Goal: Contribute content: Contribute content

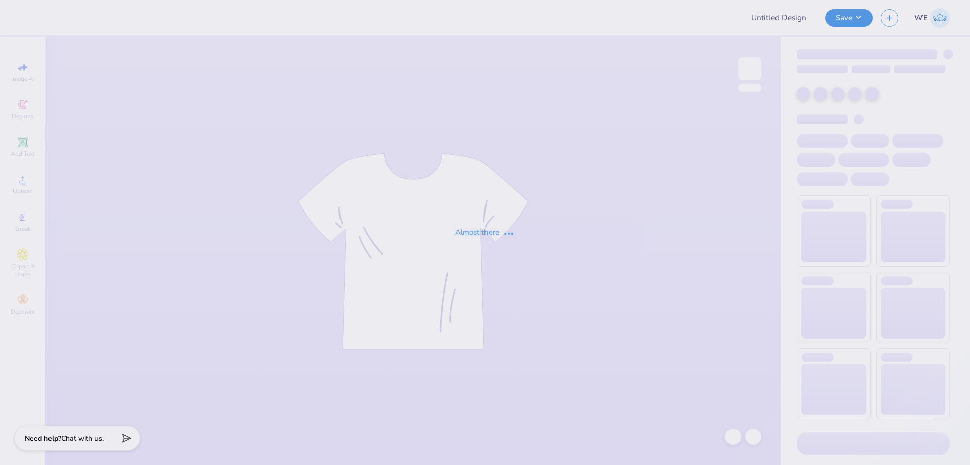
type input "Chi Omega Fall DP"
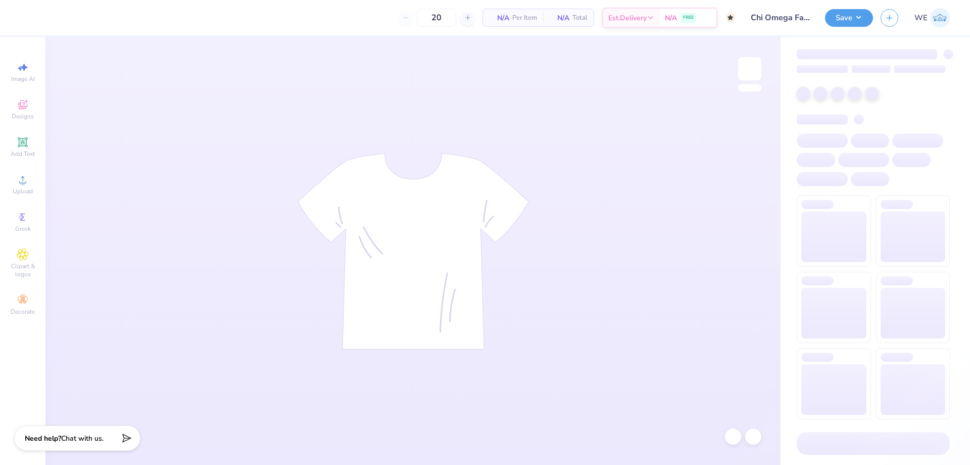
type input "50"
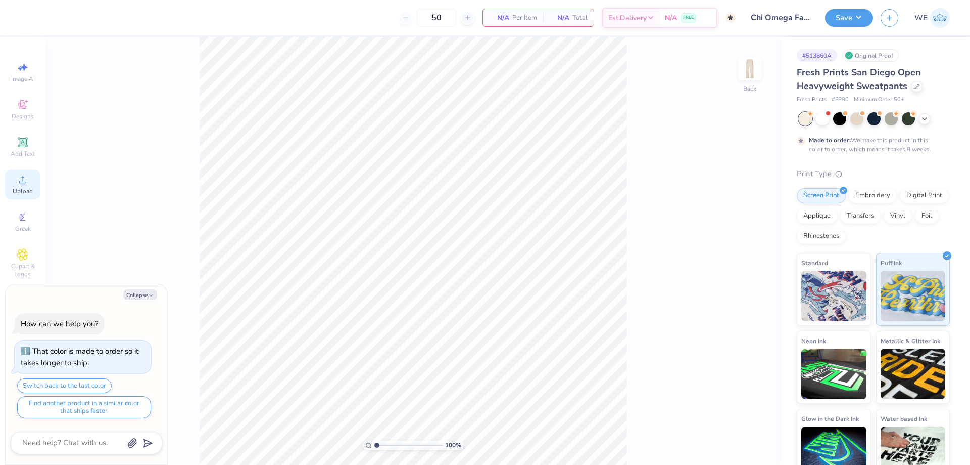
click at [20, 182] on icon at bounding box center [23, 179] width 12 height 12
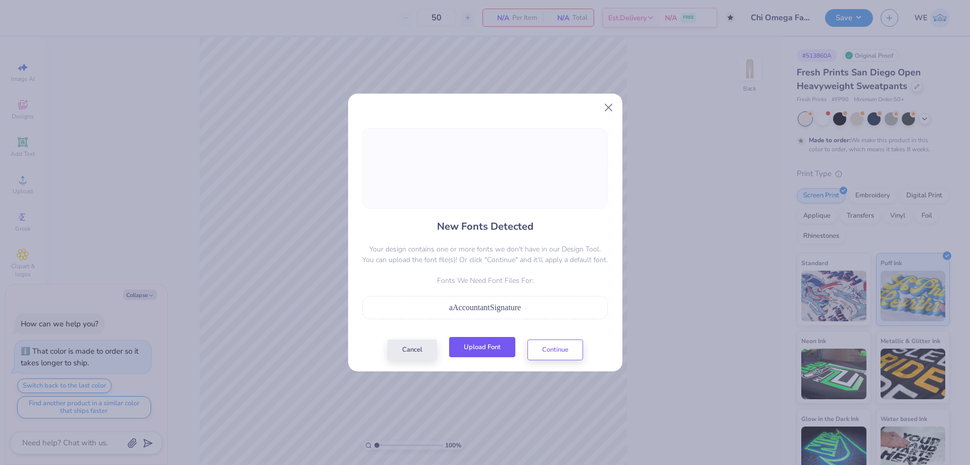
click at [489, 357] on button "Upload Font" at bounding box center [482, 347] width 66 height 21
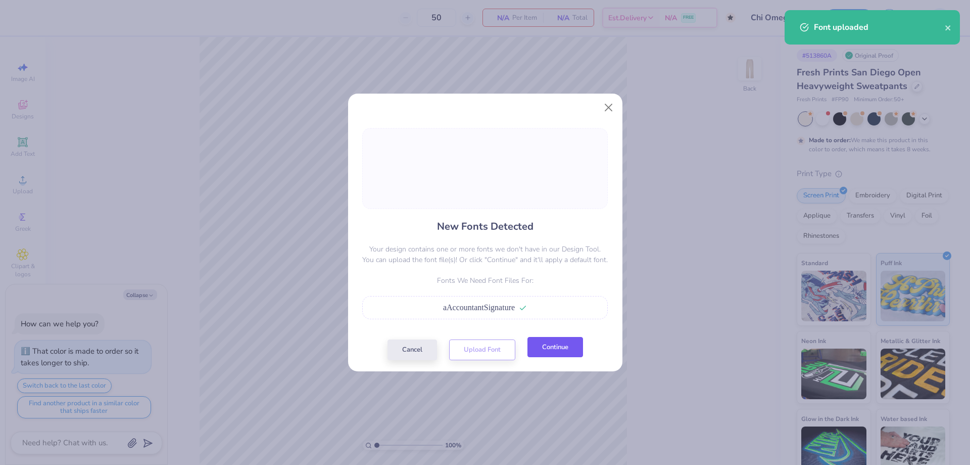
click at [570, 345] on button "Continue" at bounding box center [556, 347] width 56 height 21
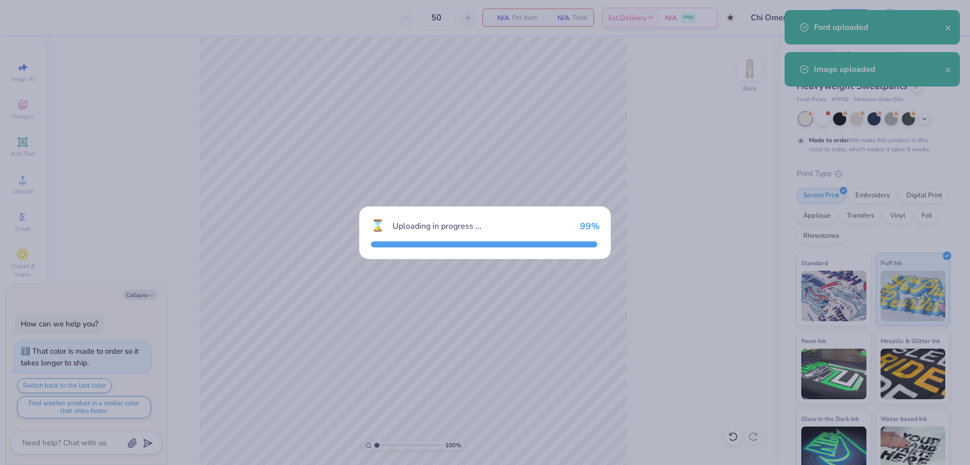
type textarea "x"
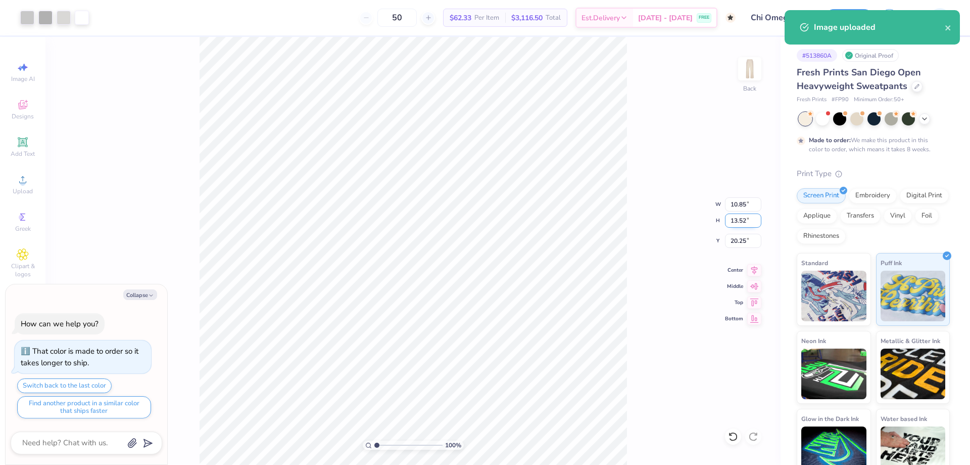
click at [738, 220] on input "13.52" at bounding box center [743, 220] width 36 height 14
type input "6"
type textarea "x"
type input "4.81"
type input "6.00"
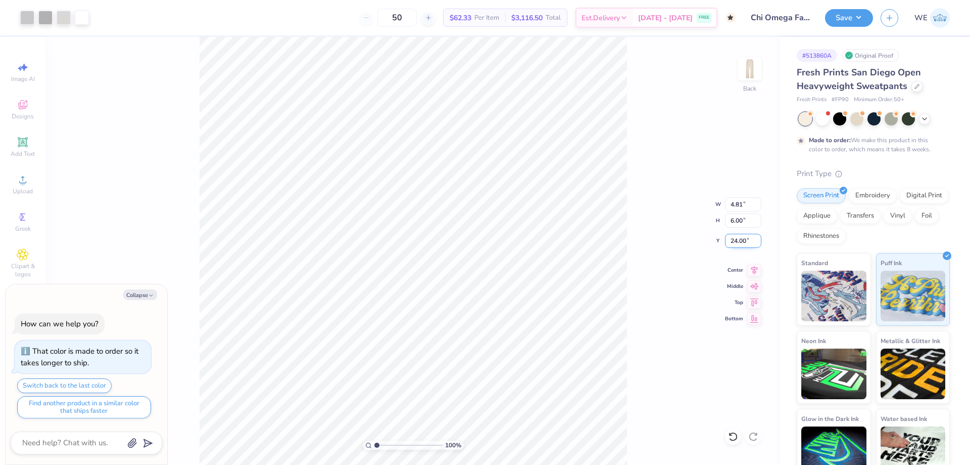
click at [741, 242] on input "24.00" at bounding box center [743, 241] width 36 height 14
type input "3"
type textarea "x"
type input "3.00"
type textarea "x"
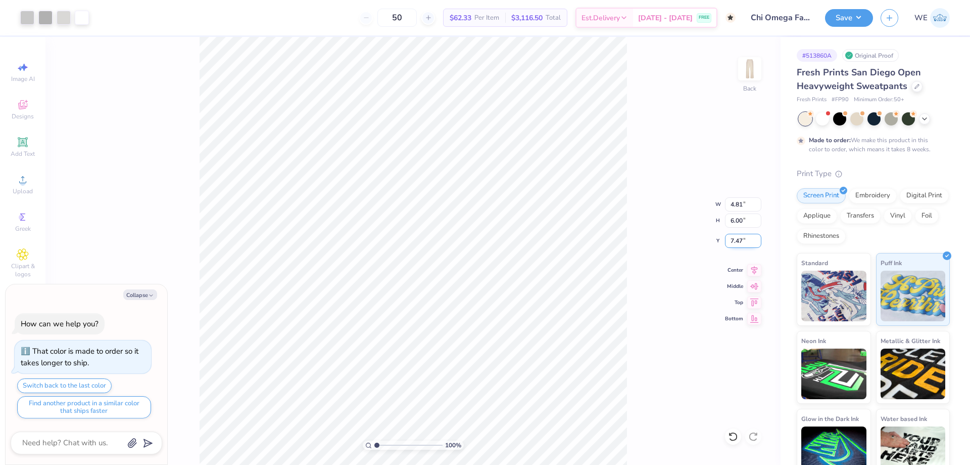
click at [745, 244] on input "7.47" at bounding box center [743, 241] width 36 height 14
type input "3"
type textarea "x"
type input "3.00"
click at [840, 13] on button "Save" at bounding box center [849, 17] width 48 height 18
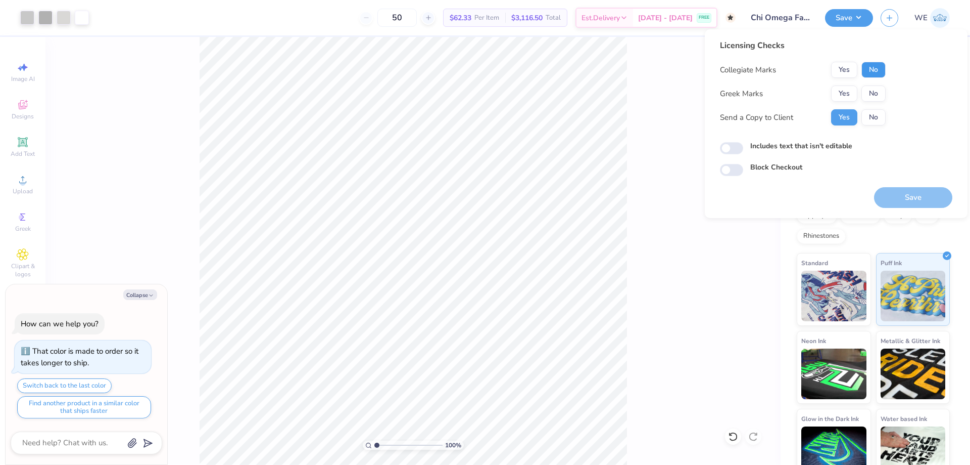
click at [881, 68] on button "No" at bounding box center [874, 70] width 24 height 16
click at [879, 94] on button "No" at bounding box center [874, 93] width 24 height 16
type textarea "x"
click at [731, 148] on input "Includes text that isn't editable" at bounding box center [731, 148] width 23 height 12
checkbox input "true"
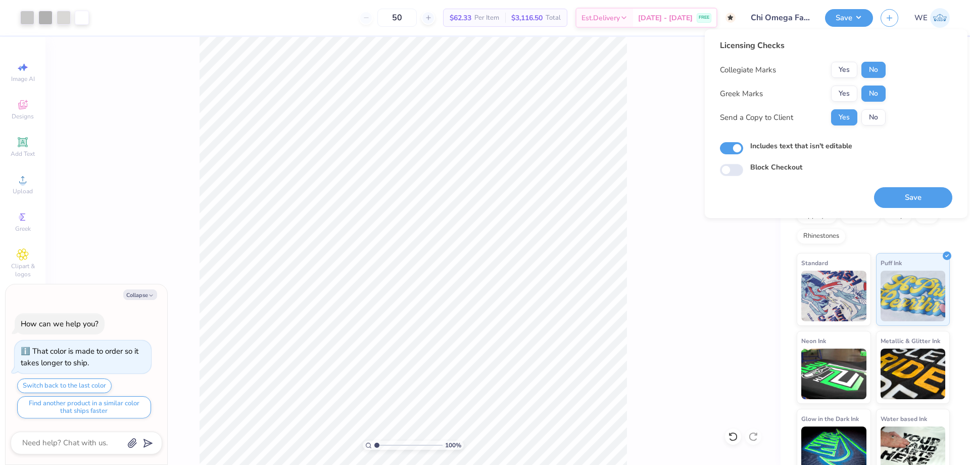
click at [915, 184] on div "Save" at bounding box center [913, 192] width 78 height 32
click at [914, 194] on button "Save" at bounding box center [913, 197] width 78 height 21
type textarea "x"
checkbox input "true"
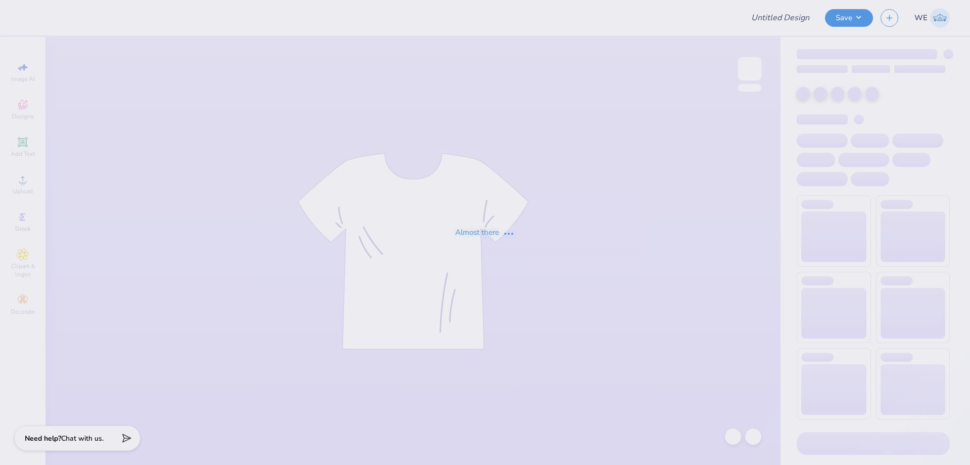
type input "Phi mu Jersey/ jersey shore"
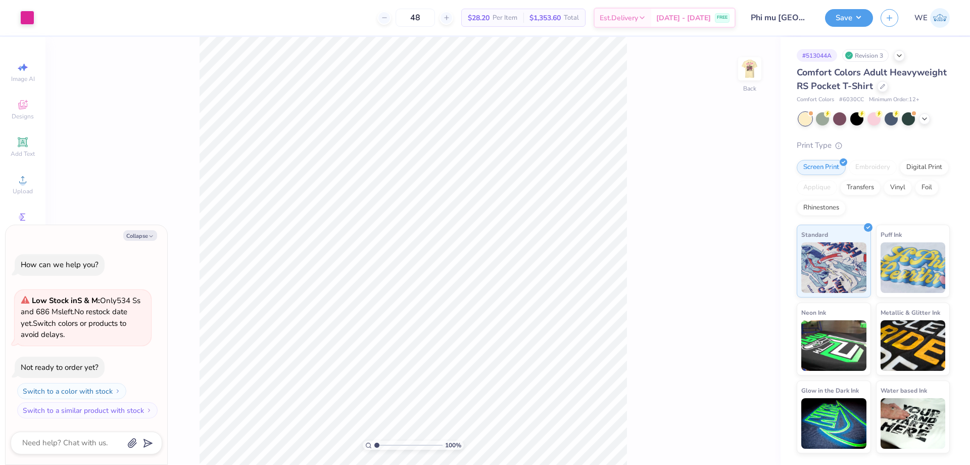
type textarea "x"
type input "1"
click at [30, 184] on div "Upload" at bounding box center [22, 184] width 35 height 30
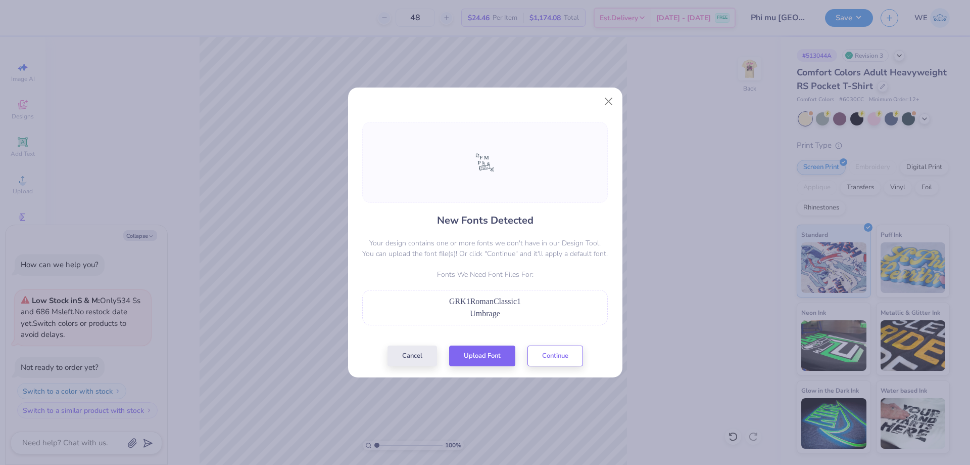
click at [476, 344] on div "New Fonts Detected Your design contains one or more fonts we don't have in our …" at bounding box center [485, 244] width 252 height 244
click at [474, 362] on button "Upload Font" at bounding box center [482, 353] width 66 height 21
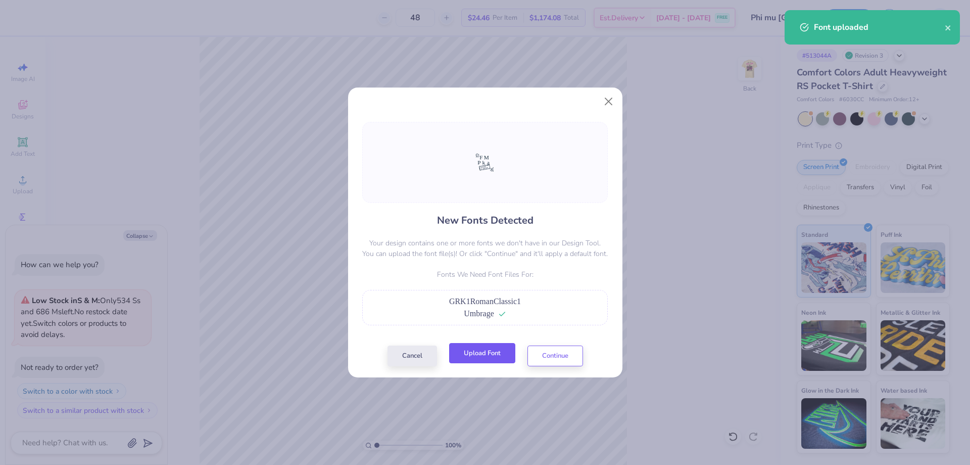
click at [491, 354] on button "Upload Font" at bounding box center [482, 353] width 66 height 21
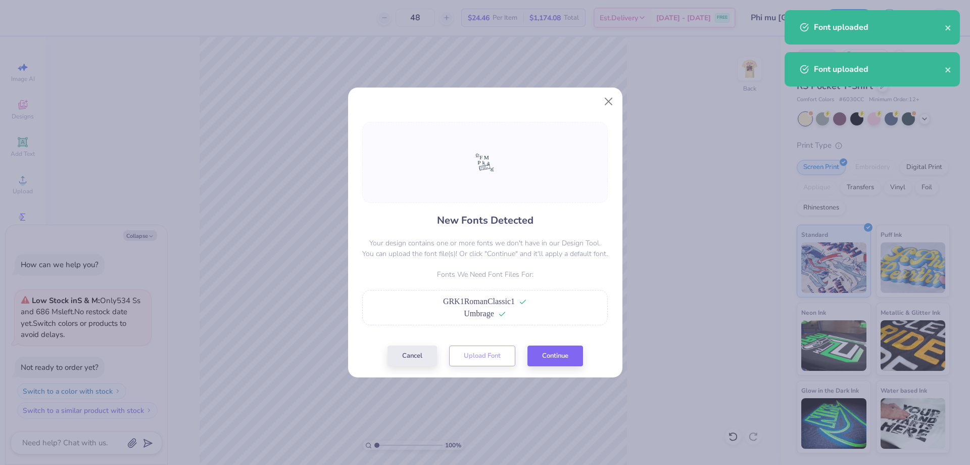
click at [573, 366] on div "New Fonts Detected Your design contains one or more fonts we don't have in our …" at bounding box center [485, 243] width 274 height 267
click at [565, 357] on button "Continue" at bounding box center [556, 353] width 56 height 21
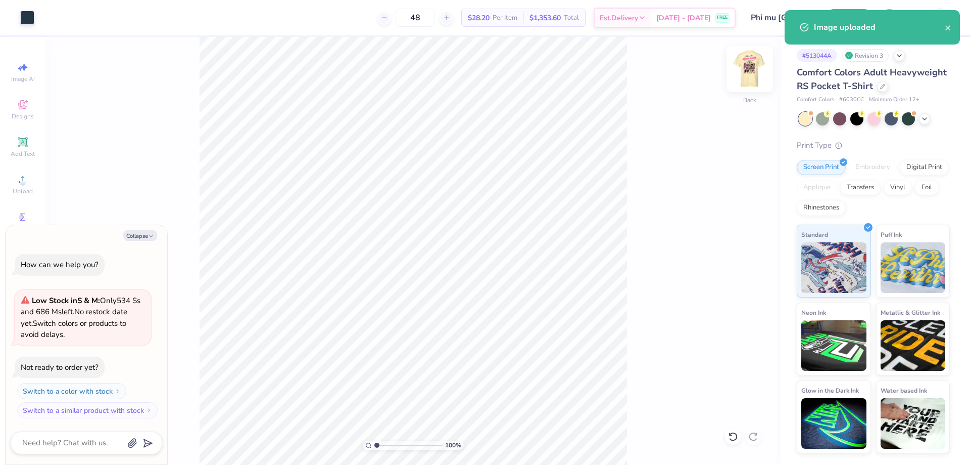
click at [761, 76] on img at bounding box center [750, 69] width 40 height 40
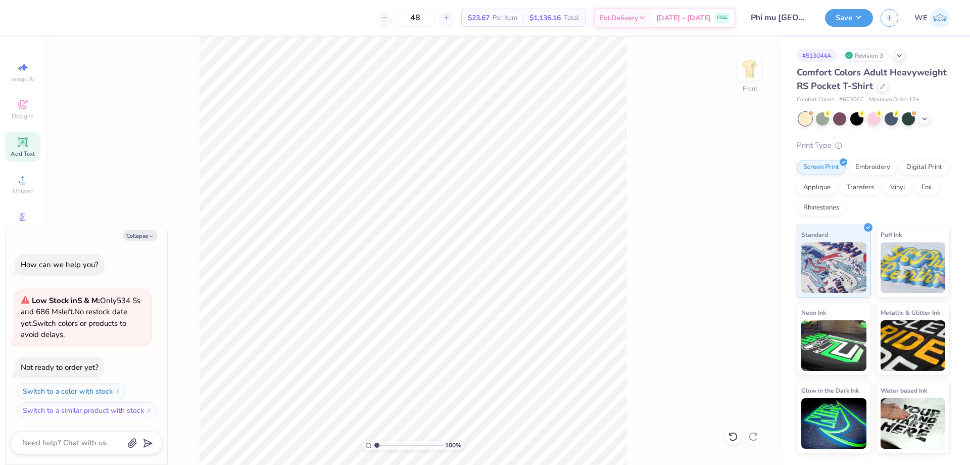
click at [34, 148] on div "Add Text" at bounding box center [22, 147] width 35 height 30
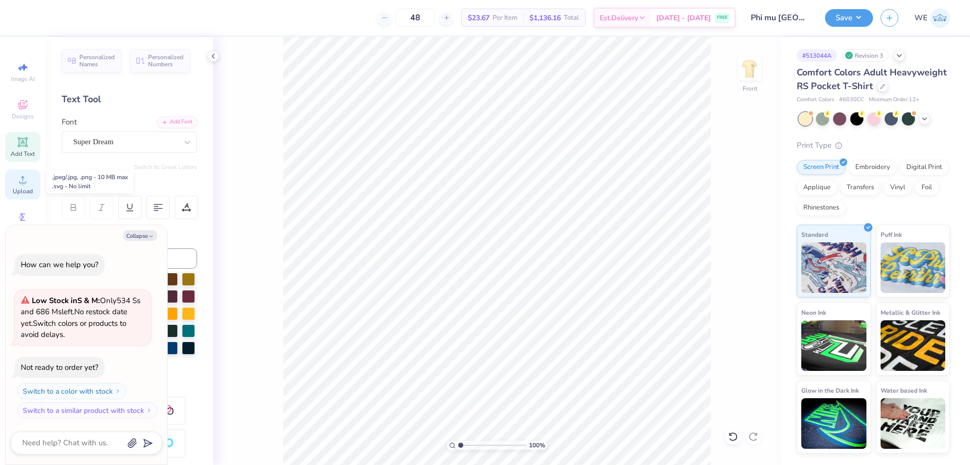
click at [32, 178] on div "Upload" at bounding box center [22, 184] width 35 height 30
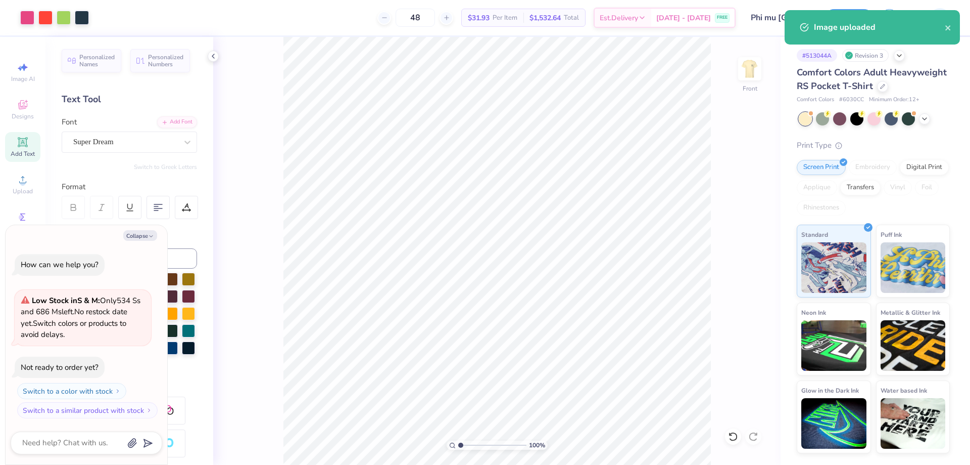
type textarea "x"
click at [744, 204] on input "14.32" at bounding box center [743, 204] width 36 height 14
type input "12"
type textarea "x"
type input "12.00"
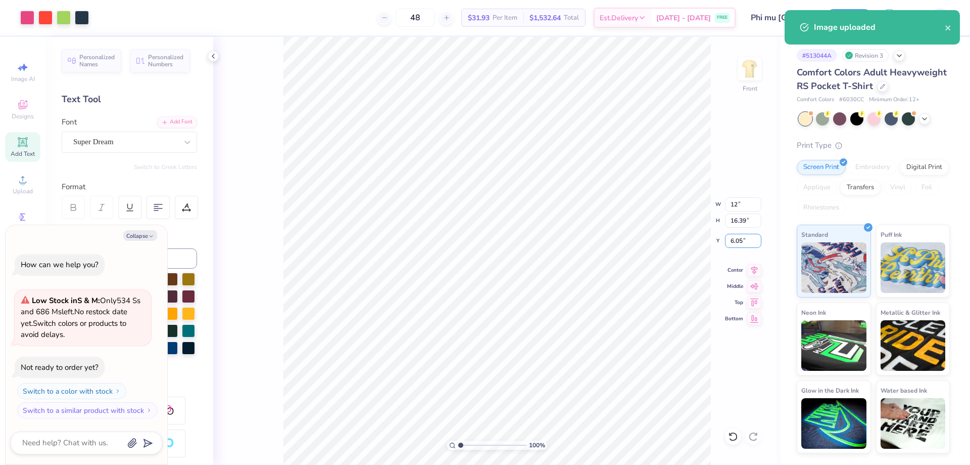
type input "13.73"
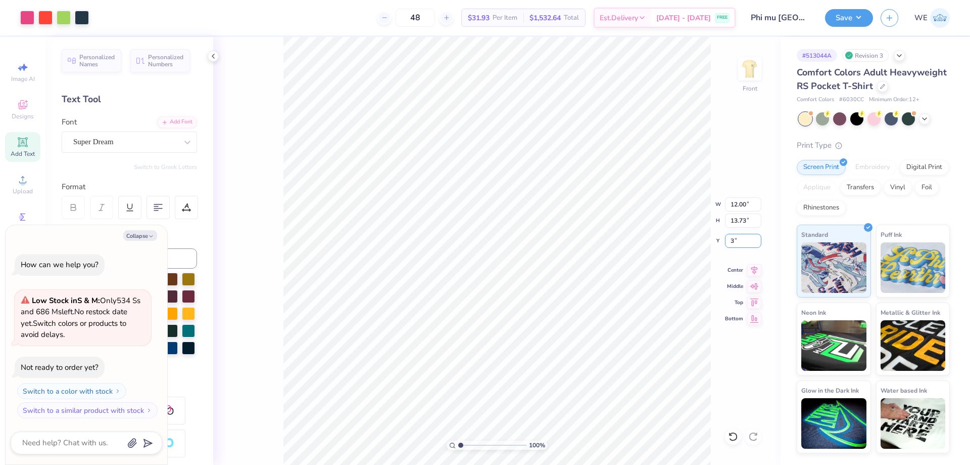
type input "3"
type textarea "x"
type input "3.00"
click at [836, 24] on button "Save" at bounding box center [849, 17] width 48 height 18
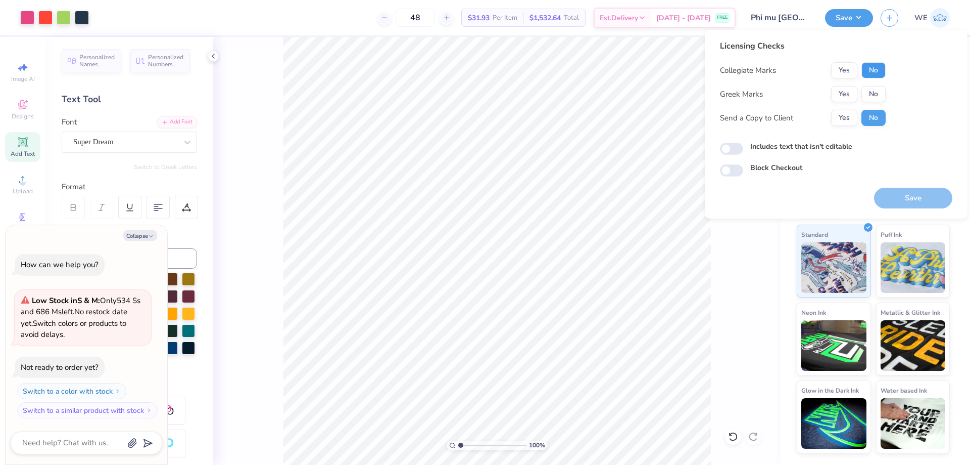
click at [869, 64] on button "No" at bounding box center [874, 70] width 24 height 16
click at [852, 86] on div "Collegiate Marks Yes No Greek Marks Yes No Send a Copy to Client Yes No" at bounding box center [803, 94] width 166 height 64
click at [848, 100] on button "Yes" at bounding box center [844, 94] width 26 height 16
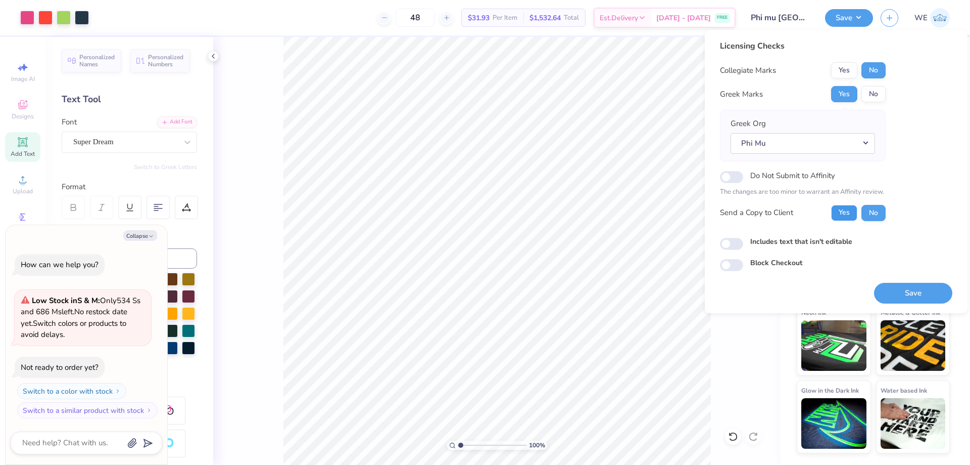
click at [845, 215] on button "Yes" at bounding box center [844, 213] width 26 height 16
type textarea "x"
click at [744, 246] on div "Includes text that isn't editable" at bounding box center [836, 242] width 233 height 12
click at [738, 243] on input "Includes text that isn't editable" at bounding box center [731, 244] width 23 height 12
checkbox input "true"
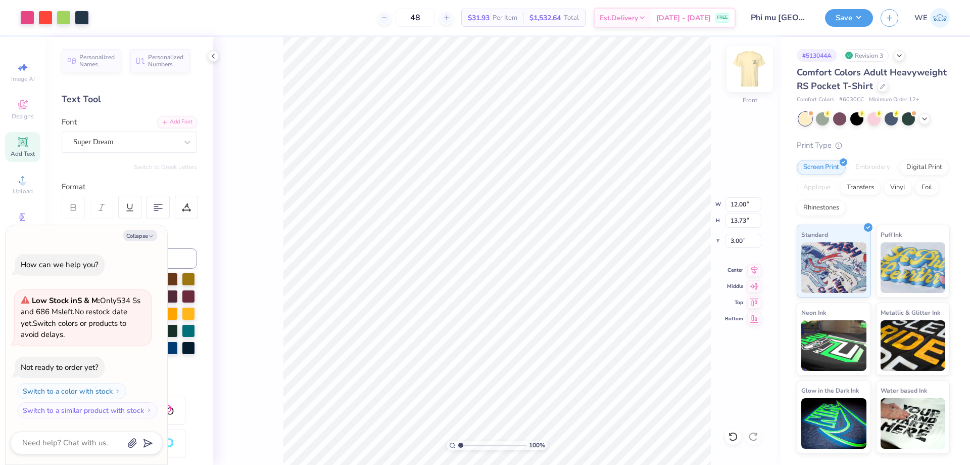
click at [756, 63] on img at bounding box center [750, 69] width 40 height 40
click at [749, 69] on img at bounding box center [750, 69] width 40 height 40
click at [760, 65] on img at bounding box center [750, 69] width 40 height 40
type textarea "x"
type input "3.79619922921342"
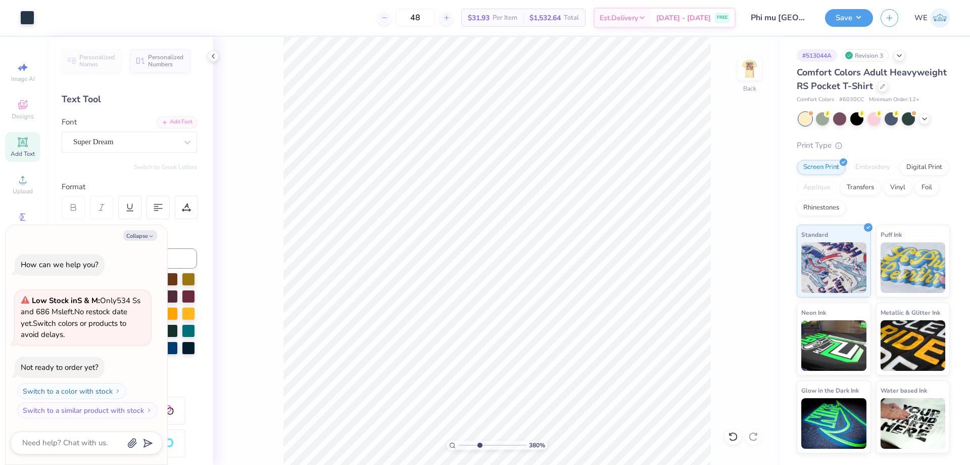
type textarea "x"
type input "3.79619922921342"
type textarea "x"
type input "3.79619922921342"
type textarea "x"
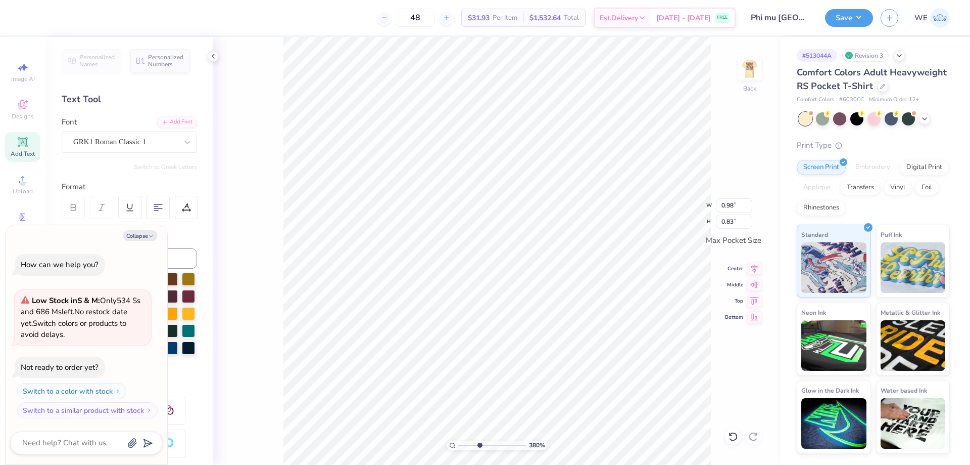
type input "0.83"
type input "3.79619922921342"
type textarea "x"
type input "3.79619922921342"
type textarea "x"
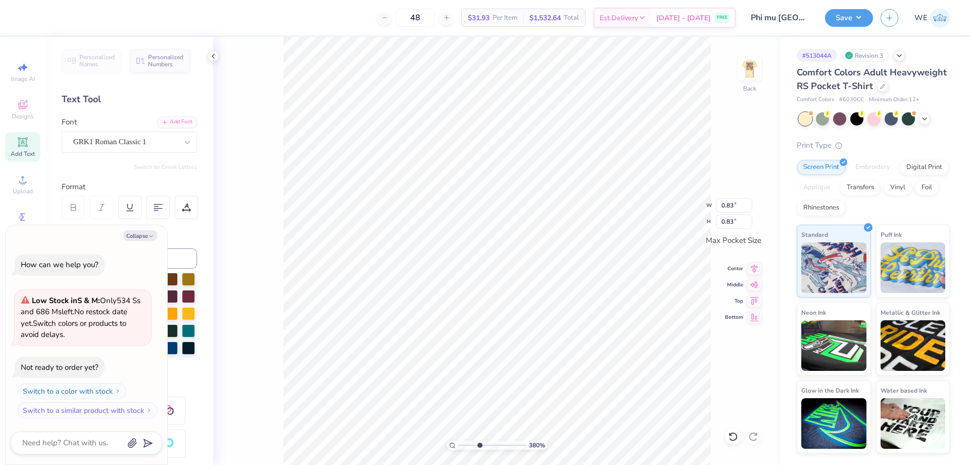
type input "3.79619922921342"
type textarea "x"
type input "3.79619922921342"
type textarea "x"
type input "8.73860521419235"
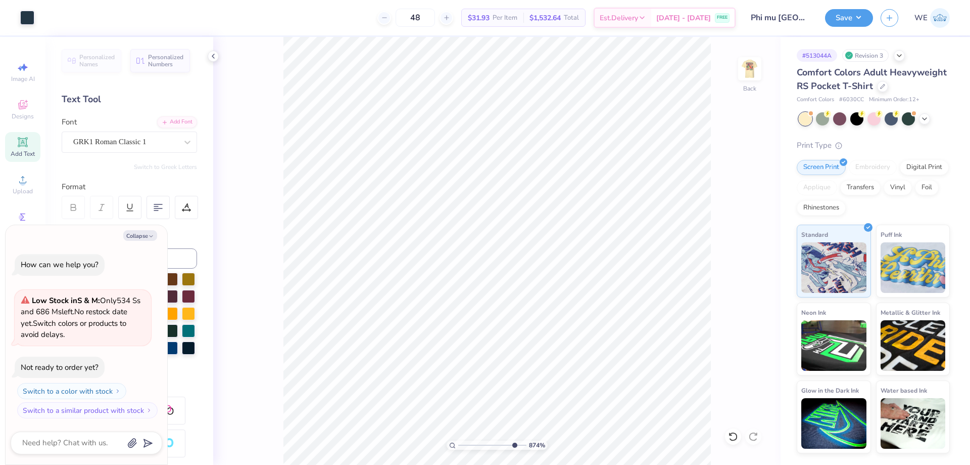
type textarea "x"
type input "8.73860521419235"
type textarea "x"
type input "8.73860521419235"
type textarea "x"
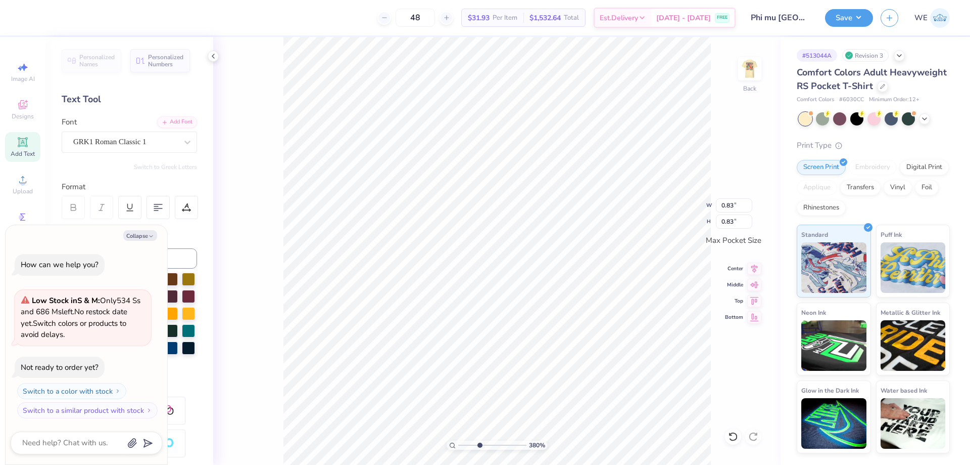
type input "3.79619922921341"
type textarea "x"
type input "3.79619922921341"
type textarea "x"
type input "1"
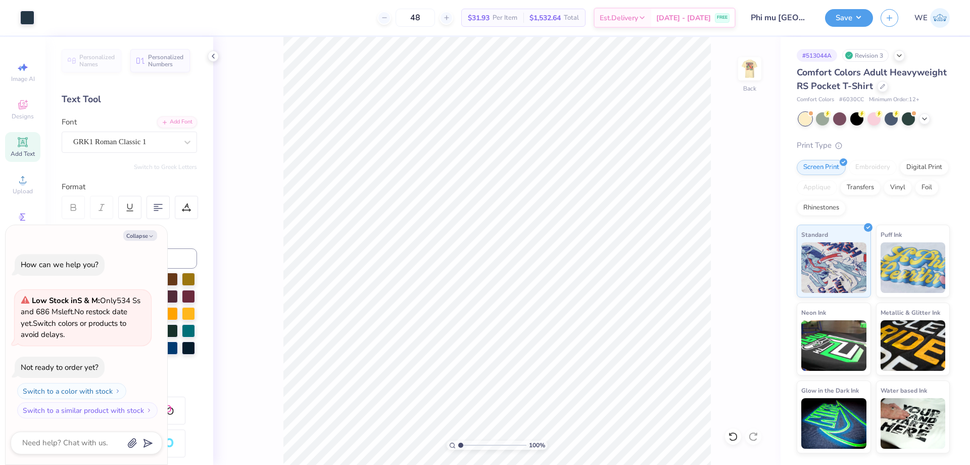
type textarea "x"
type input "2.30193535337791"
type textarea "x"
type input "2.30193535337791"
type textarea "x"
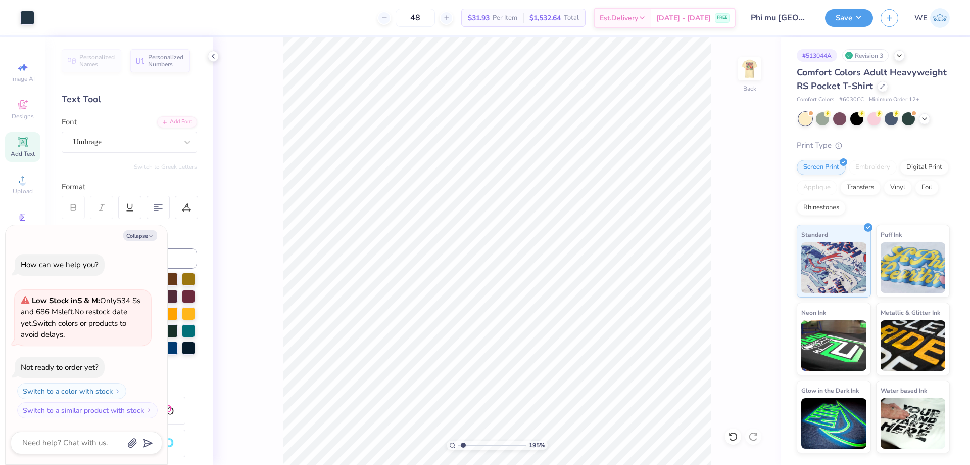
type input "1"
click at [851, 14] on button "Save" at bounding box center [849, 17] width 48 height 18
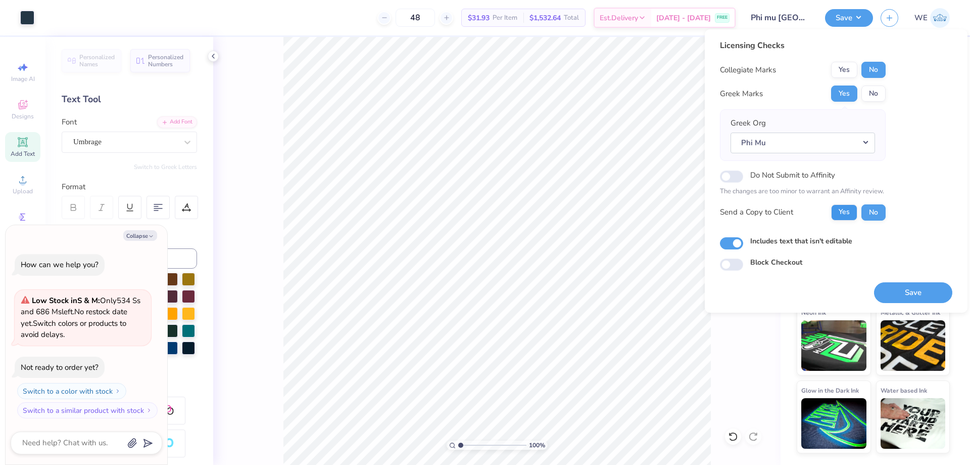
click at [843, 205] on div "Collegiate Marks Yes No Greek Marks Yes No Greek Org Phi Mu Do Not Submit to Af…" at bounding box center [803, 141] width 166 height 159
click at [848, 210] on button "Yes" at bounding box center [844, 212] width 26 height 16
click at [898, 288] on button "Save" at bounding box center [913, 292] width 78 height 21
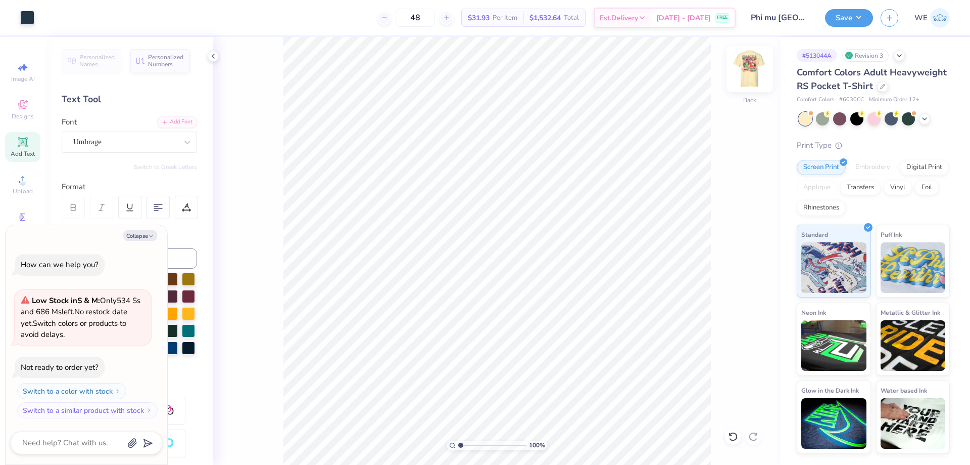
click at [761, 71] on img at bounding box center [750, 69] width 40 height 40
click at [842, 17] on button "Save" at bounding box center [849, 17] width 48 height 18
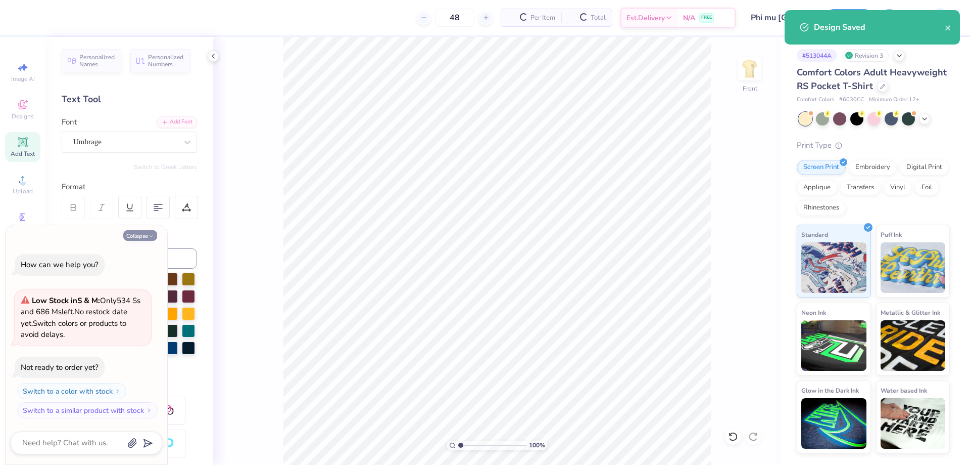
click at [140, 234] on button "Collapse" at bounding box center [140, 235] width 34 height 11
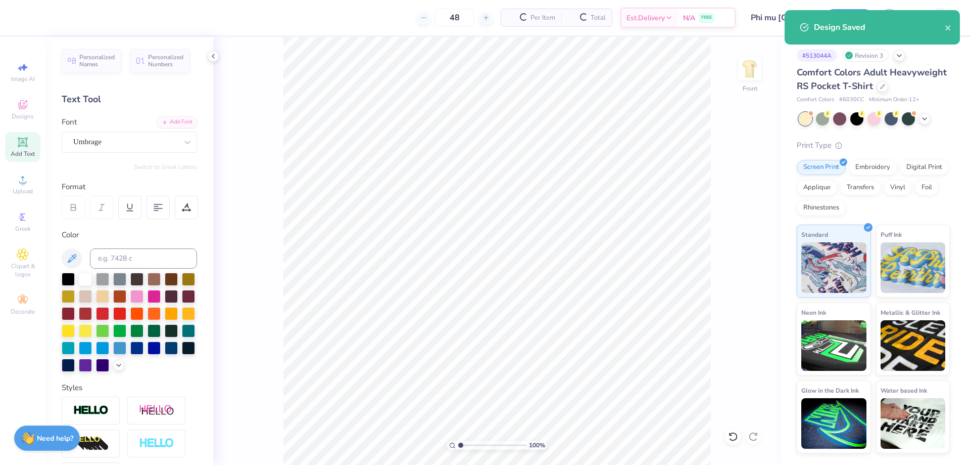
type textarea "x"
click at [25, 178] on icon at bounding box center [23, 179] width 12 height 12
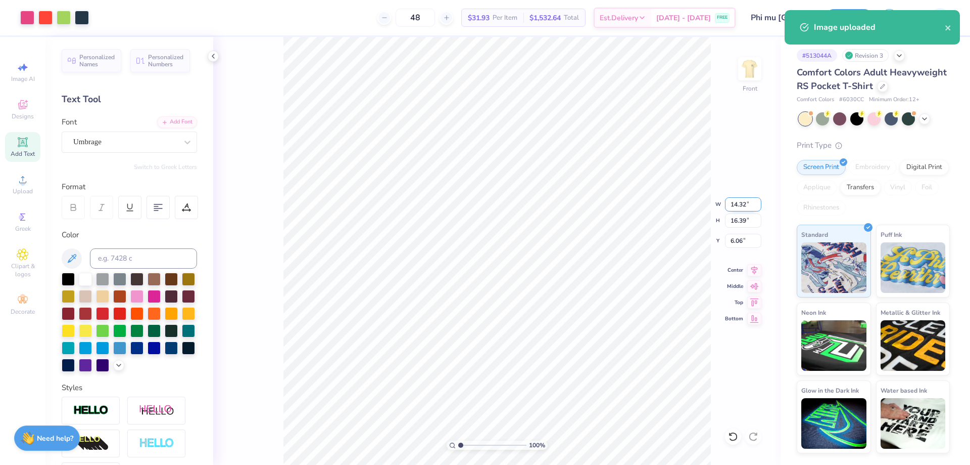
click at [738, 204] on input "14.32" at bounding box center [743, 204] width 36 height 14
type input "12.00"
type input "13.73"
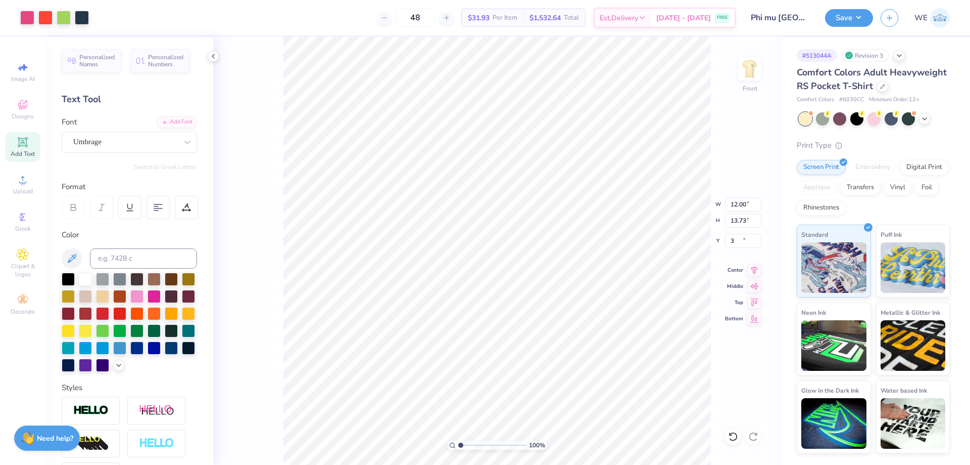
type input "3.00"
click at [842, 18] on button "Save" at bounding box center [849, 17] width 48 height 18
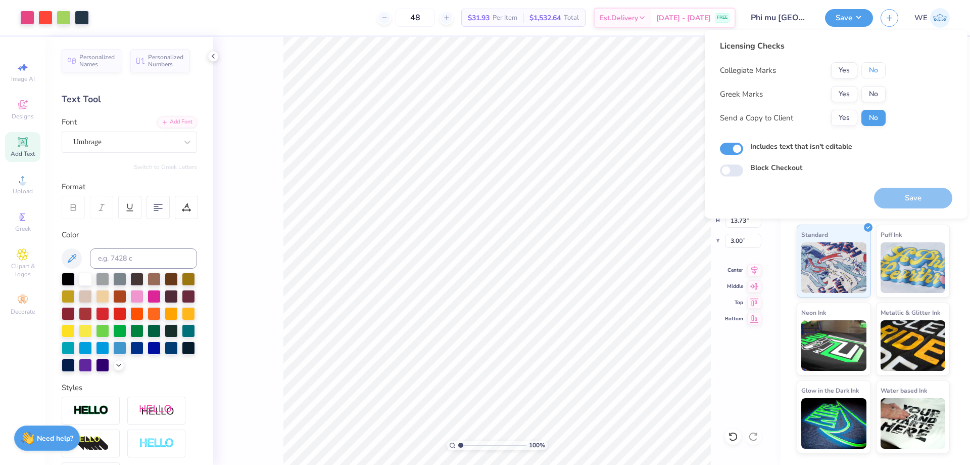
drag, startPoint x: 869, startPoint y: 69, endPoint x: 862, endPoint y: 79, distance: 12.8
click at [868, 71] on button "No" at bounding box center [874, 70] width 24 height 16
click at [839, 92] on button "Yes" at bounding box center [844, 94] width 26 height 16
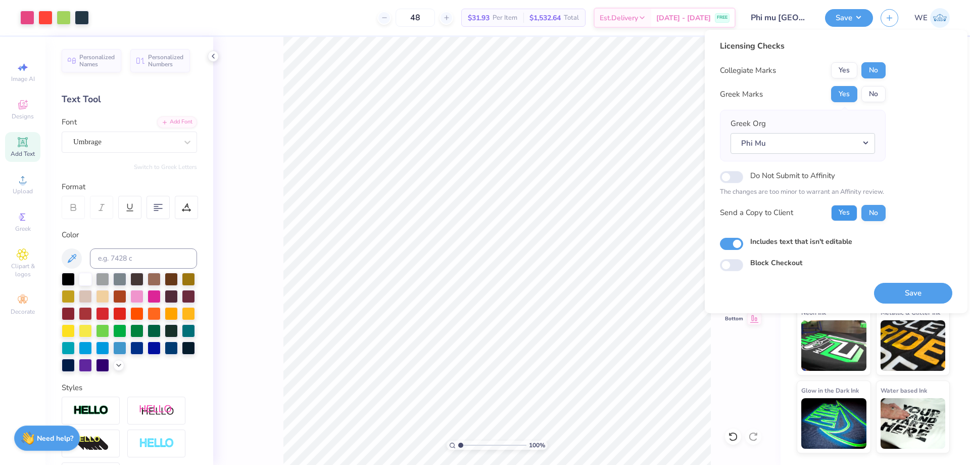
click at [840, 211] on button "Yes" at bounding box center [844, 213] width 26 height 16
click at [897, 294] on button "Save" at bounding box center [913, 293] width 78 height 21
